Goal: Task Accomplishment & Management: Complete application form

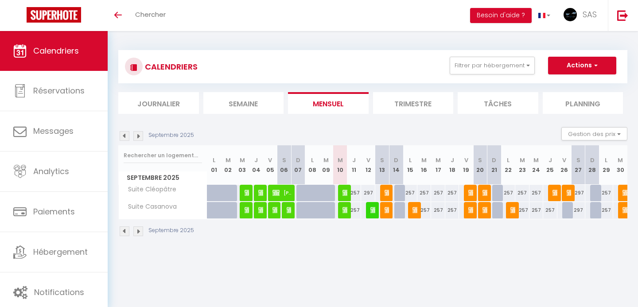
click at [343, 210] on img at bounding box center [346, 209] width 7 height 7
select select "OK"
select select "0"
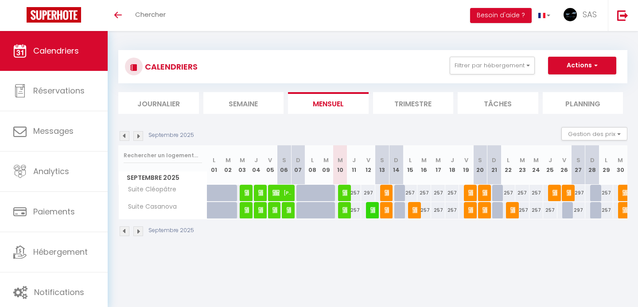
select select "1"
select select
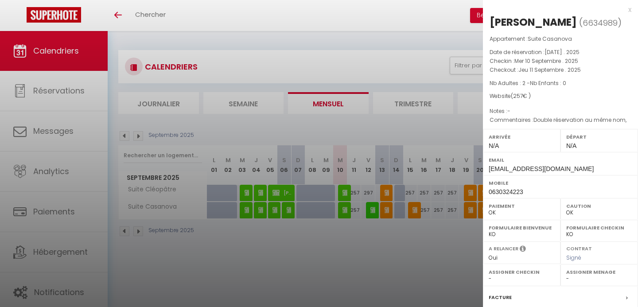
click at [257, 56] on div at bounding box center [319, 153] width 638 height 307
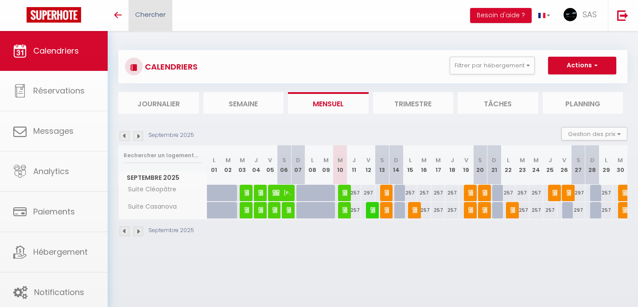
click at [160, 13] on span "Chercher" at bounding box center [150, 14] width 31 height 9
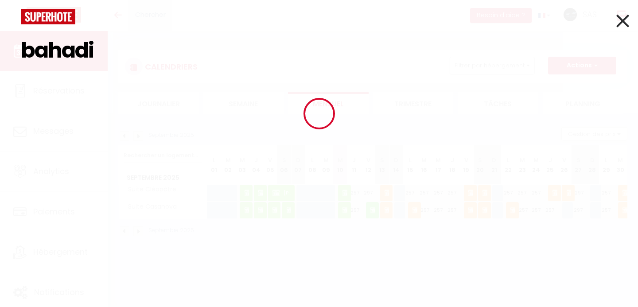
type input "bahadir"
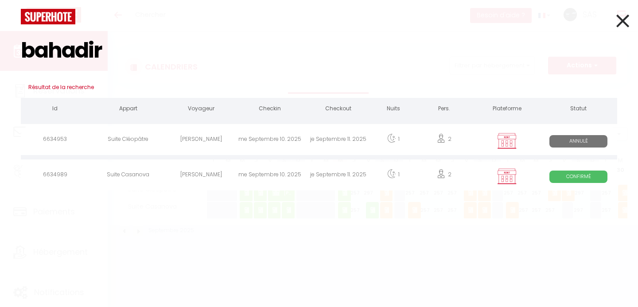
click at [378, 141] on div "1" at bounding box center [394, 140] width 42 height 29
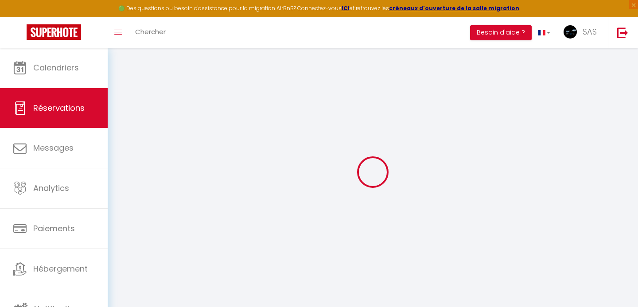
type input "Bahadir"
type input "AKINCI"
type input "[EMAIL_ADDRESS][DOMAIN_NAME]"
type input "0630324223"
type input "17320"
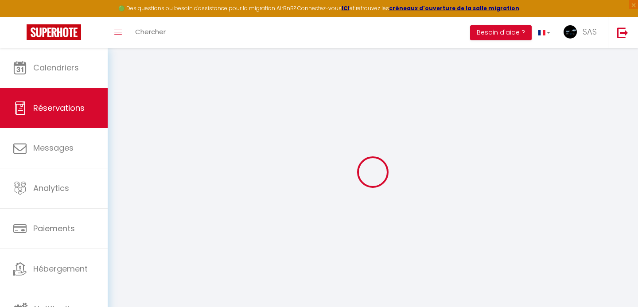
type input "[STREET_ADDRESS]"
type input "St just de luzac"
select select "FR"
select select "27791"
select select "0"
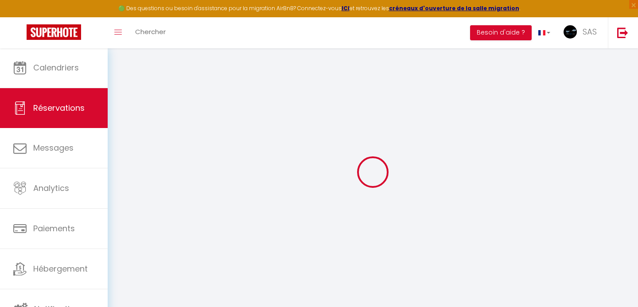
type input "Mer 10 Septembre 2025"
select select
type input "Jeu 11 Septembre 2025"
select select
type input "2"
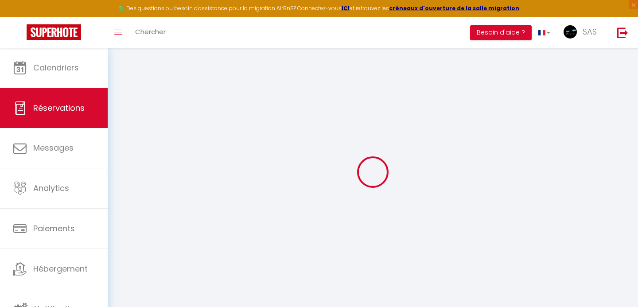
select select "10"
select select "14"
type input "257"
checkbox input "false"
type input "266.2"
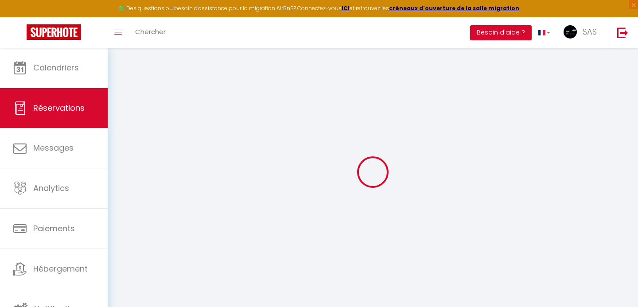
select select "69"
type input "0"
select select
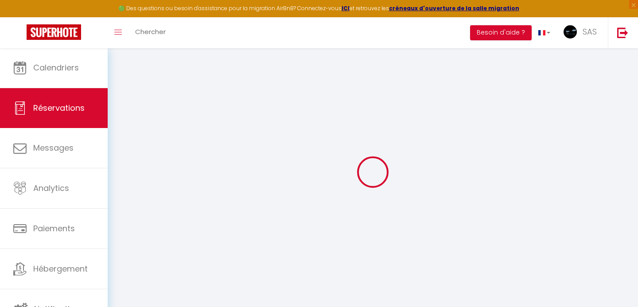
select select
checkbox input "false"
select select
checkbox input "false"
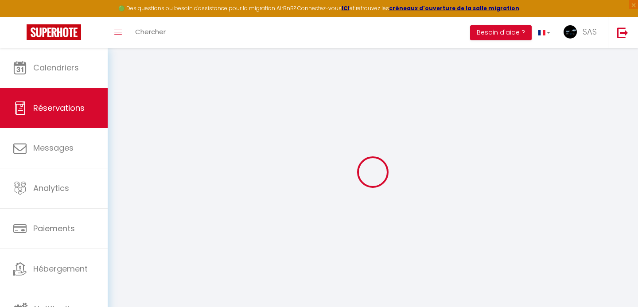
select select
checkbox input "false"
select select
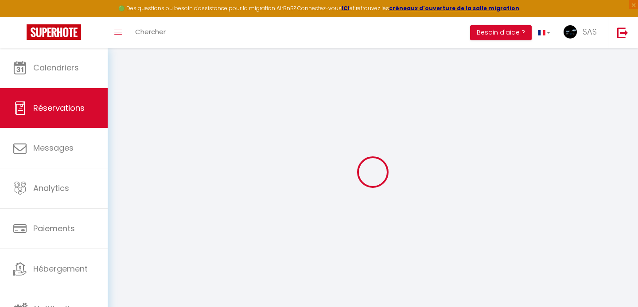
checkbox input "false"
type input "9.2"
select select
checkbox input "false"
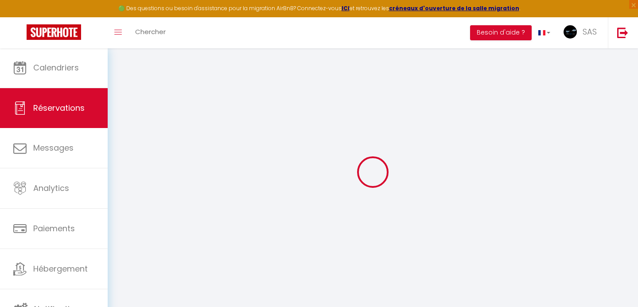
select select
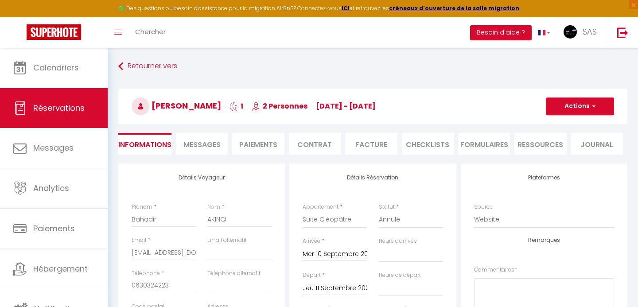
click at [321, 144] on li "Contrat" at bounding box center [315, 144] width 52 height 22
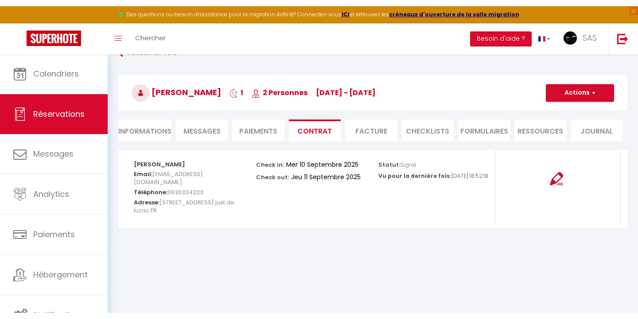
scroll to position [32, 0]
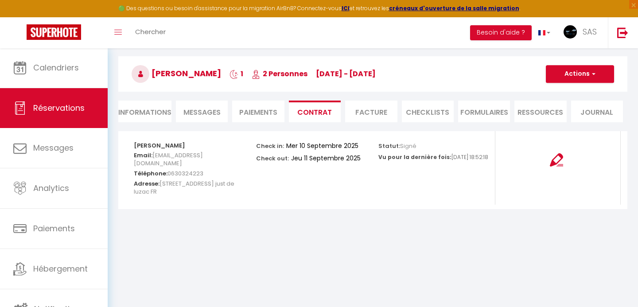
click at [564, 73] on button "Actions" at bounding box center [580, 74] width 68 height 18
click at [566, 92] on link "Voir le contrat" at bounding box center [573, 94] width 74 height 12
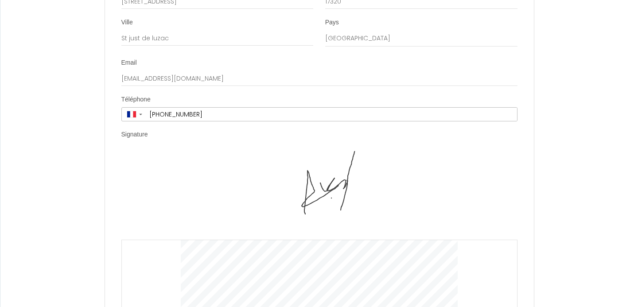
scroll to position [3016, 0]
type input "Suite Casanova"
